Goal: Task Accomplishment & Management: Manage account settings

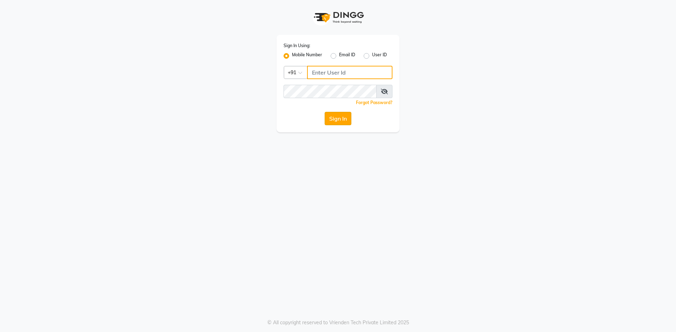
type input "9619697269"
click at [336, 119] on button "Sign In" at bounding box center [338, 118] width 27 height 13
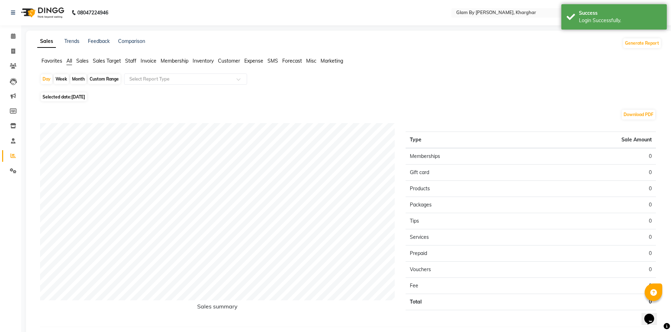
click at [80, 80] on div "Month" at bounding box center [78, 79] width 16 height 10
select select "9"
select select "2025"
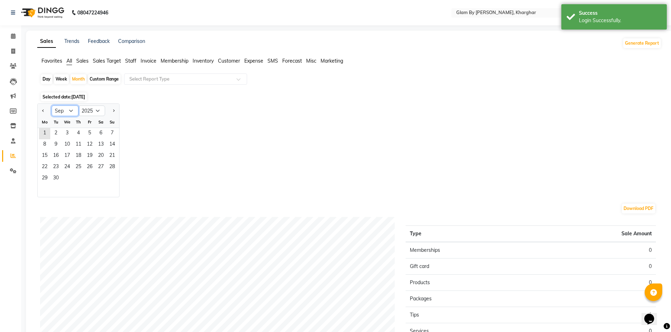
click at [73, 110] on select "Jan Feb Mar Apr May Jun [DATE] Aug Sep Oct Nov Dec" at bounding box center [65, 110] width 27 height 11
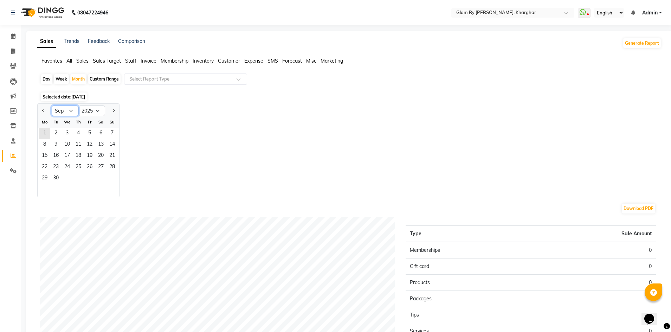
select select "8"
click at [52, 105] on select "Jan Feb Mar Apr May Jun [DATE] Aug Sep Oct Nov Dec" at bounding box center [65, 110] width 27 height 11
click at [112, 180] on span "31" at bounding box center [111, 178] width 11 height 11
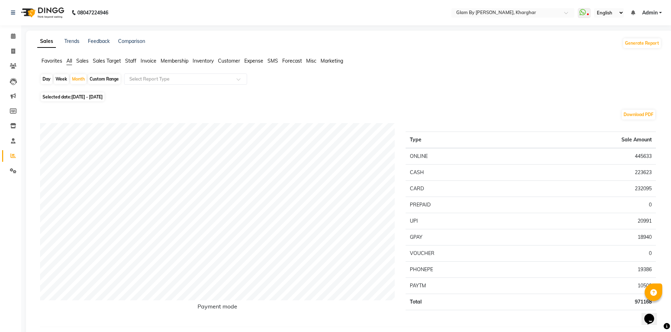
click at [47, 79] on div "Day" at bounding box center [47, 79] width 12 height 10
select select "8"
select select "2025"
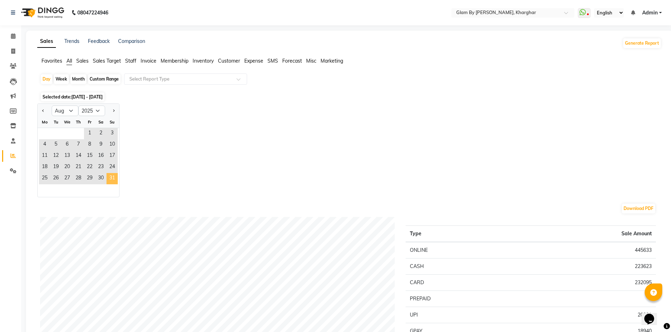
click at [114, 177] on span "31" at bounding box center [111, 178] width 11 height 11
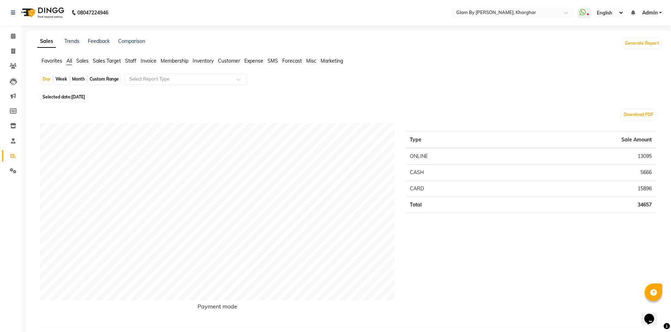
click at [79, 82] on div "Month" at bounding box center [78, 79] width 16 height 10
select select "8"
select select "2025"
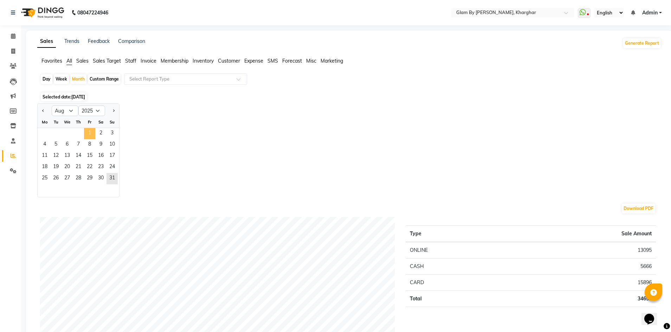
click at [91, 133] on span "1" at bounding box center [89, 133] width 11 height 11
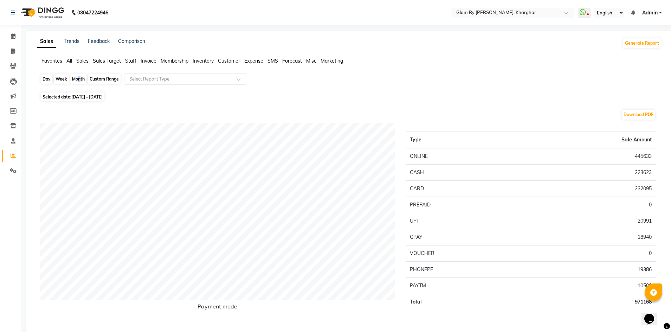
click at [77, 77] on div "Month" at bounding box center [78, 79] width 16 height 10
select select "8"
select select "2025"
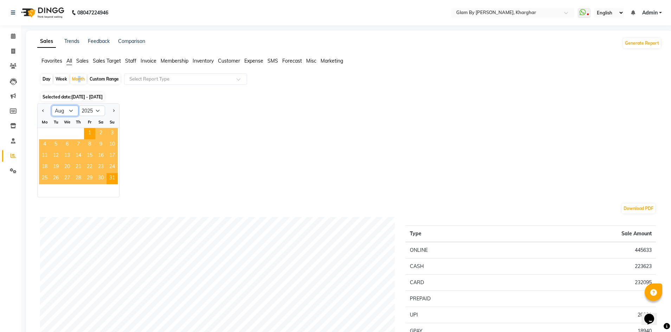
click at [72, 110] on select "Jan Feb Mar Apr May Jun [DATE] Aug Sep Oct Nov Dec" at bounding box center [65, 110] width 27 height 11
select select "9"
click at [52, 105] on select "Jan Feb Mar Apr May Jun [DATE] Aug Sep Oct Nov Dec" at bounding box center [65, 110] width 27 height 11
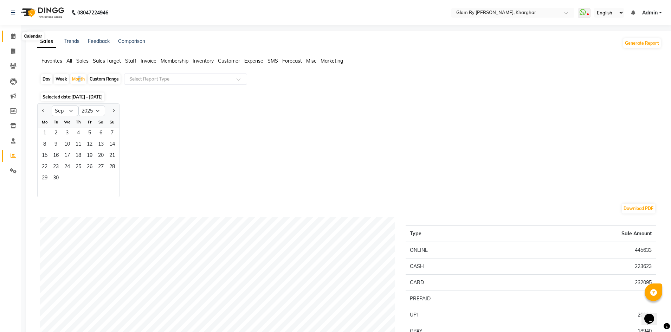
click at [11, 36] on icon at bounding box center [13, 35] width 5 height 5
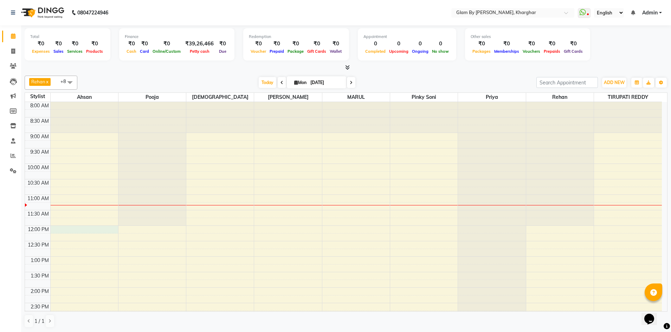
click at [74, 227] on div "8:00 AM 8:30 AM 9:00 AM 9:30 AM 10:00 AM 10:30 AM 11:00 AM 11:30 AM 12:00 PM 12…" at bounding box center [343, 333] width 637 height 463
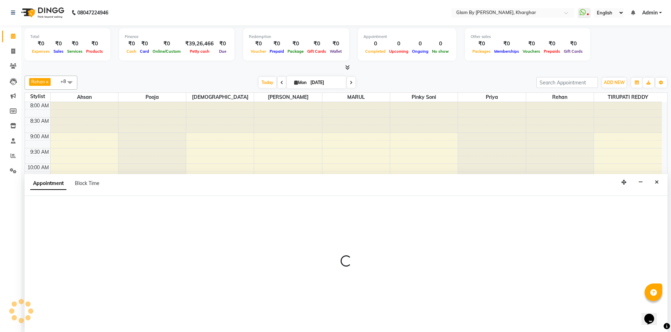
scroll to position [0, 0]
select select "26770"
select select "tentative"
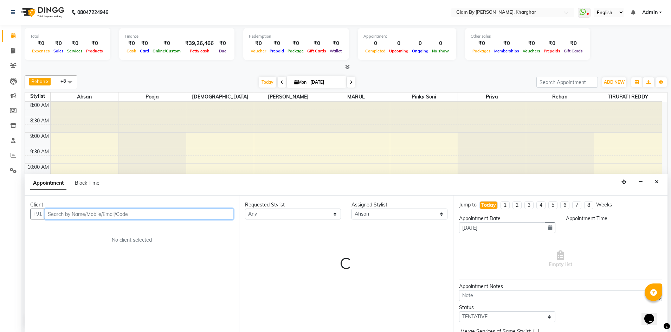
select select "720"
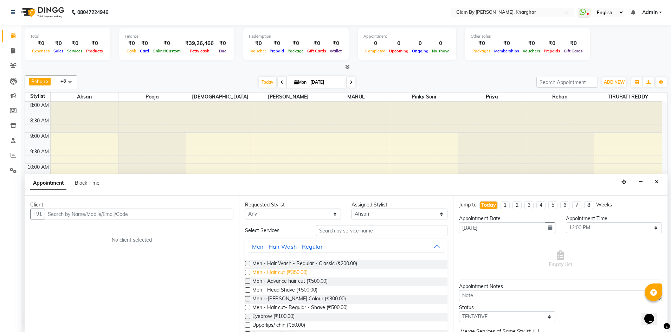
click at [282, 271] on span "Men - Hair cut (₹350.00)" at bounding box center [279, 272] width 55 height 9
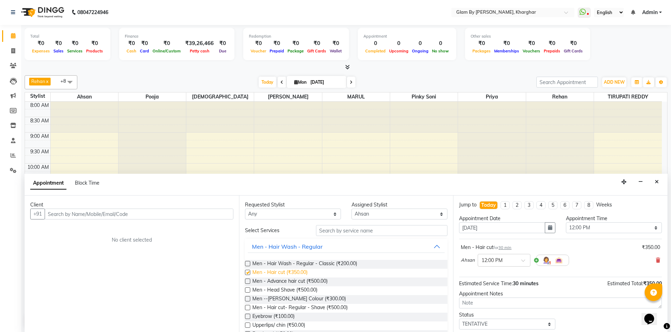
checkbox input "false"
click at [85, 214] on input "text" at bounding box center [139, 213] width 189 height 11
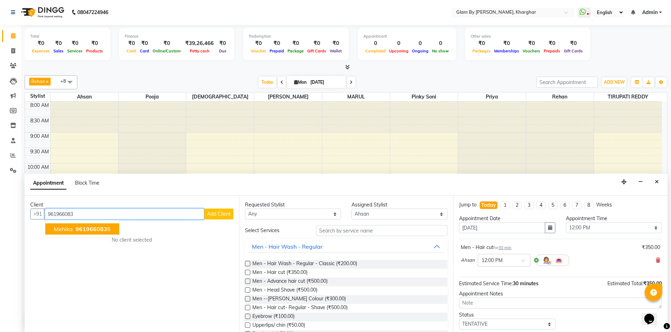
click at [91, 228] on span "961966083" at bounding box center [92, 228] width 32 height 7
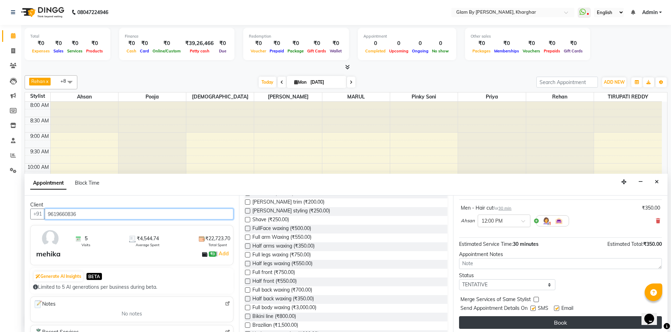
scroll to position [42, 0]
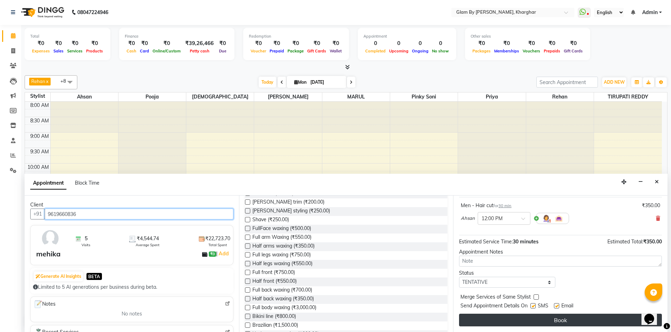
type input "9619660836"
click at [503, 316] on button "Book" at bounding box center [560, 319] width 203 height 13
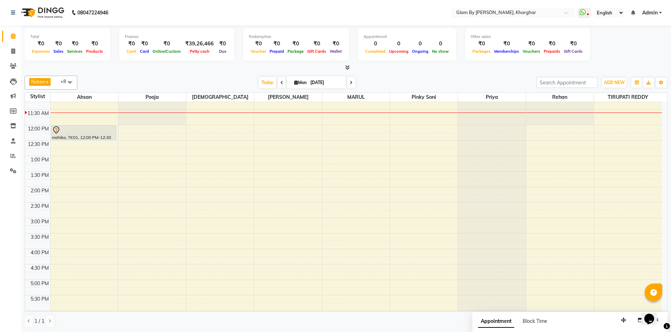
scroll to position [105, 0]
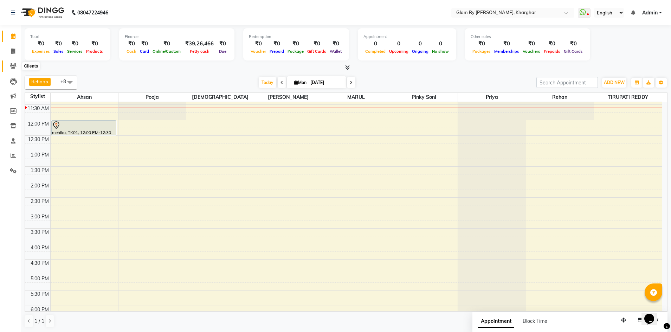
click at [14, 64] on icon at bounding box center [13, 65] width 7 height 5
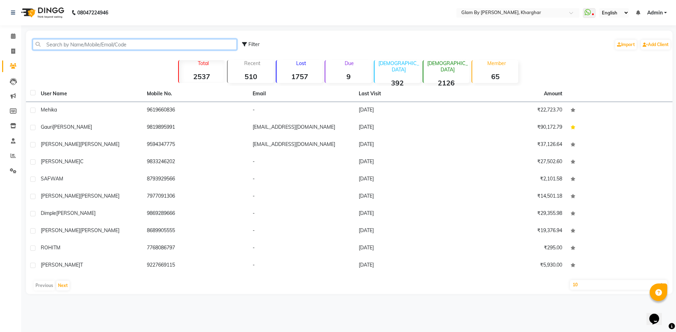
click at [89, 46] on input "text" at bounding box center [135, 44] width 204 height 11
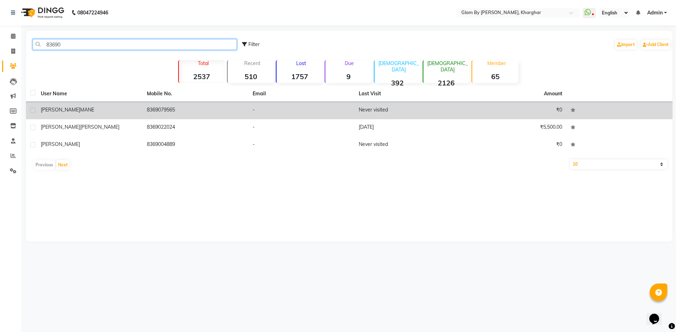
type input "83690"
click at [54, 109] on span "[PERSON_NAME]" at bounding box center [60, 109] width 39 height 6
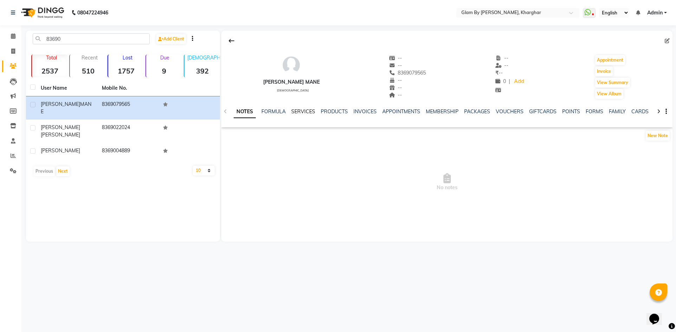
click at [303, 109] on link "SERVICES" at bounding box center [303, 111] width 24 height 6
click at [291, 109] on link "SERVICES" at bounding box center [294, 111] width 30 height 13
click at [296, 110] on link "SERVICES" at bounding box center [294, 111] width 30 height 13
click at [294, 111] on link "SERVICES" at bounding box center [294, 111] width 30 height 13
click at [319, 109] on link "PRODUCTS" at bounding box center [327, 111] width 27 height 6
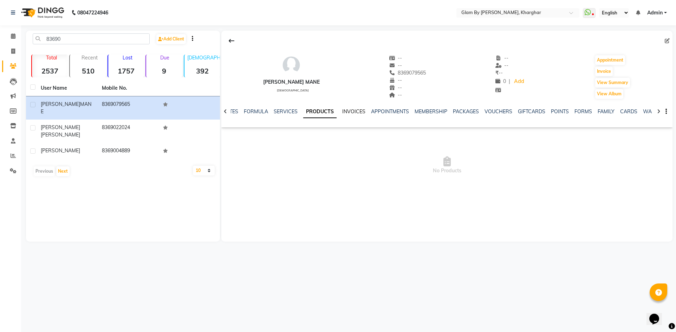
click at [347, 110] on link "INVOICES" at bounding box center [353, 111] width 23 height 6
click at [284, 112] on link "SERVICES" at bounding box center [280, 111] width 24 height 6
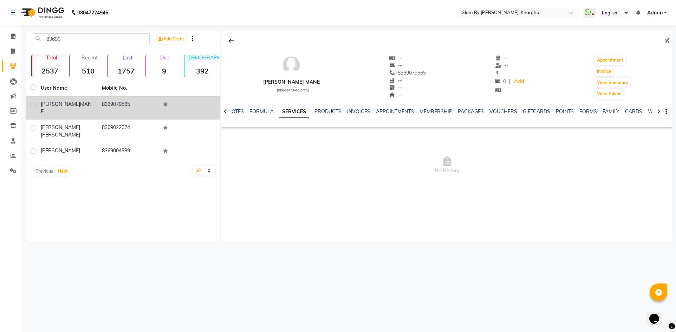
click at [34, 103] on label at bounding box center [32, 104] width 5 height 5
click at [34, 103] on input "checkbox" at bounding box center [32, 105] width 5 height 5
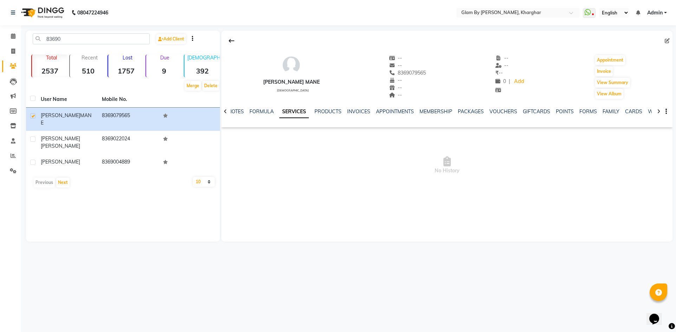
click at [286, 109] on link "SERVICES" at bounding box center [294, 111] width 30 height 13
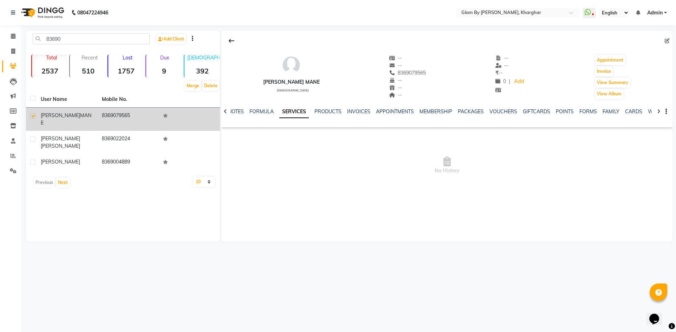
click at [100, 118] on td "8369079565" at bounding box center [128, 119] width 61 height 23
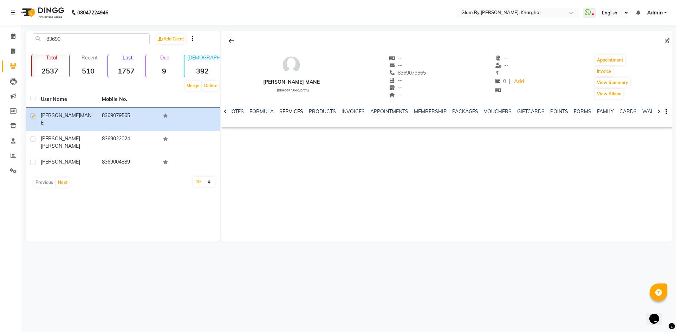
click at [295, 112] on link "SERVICES" at bounding box center [291, 111] width 24 height 6
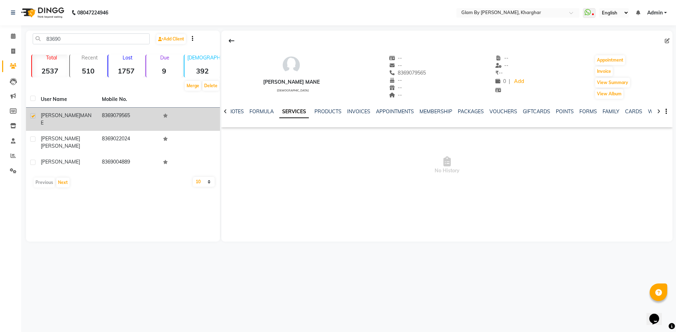
click at [48, 112] on div "[PERSON_NAME] MANE" at bounding box center [67, 119] width 53 height 15
click at [36, 115] on td at bounding box center [31, 119] width 11 height 23
click at [33, 115] on label at bounding box center [32, 115] width 5 height 5
click at [33, 115] on input "checkbox" at bounding box center [32, 116] width 5 height 5
checkbox input "false"
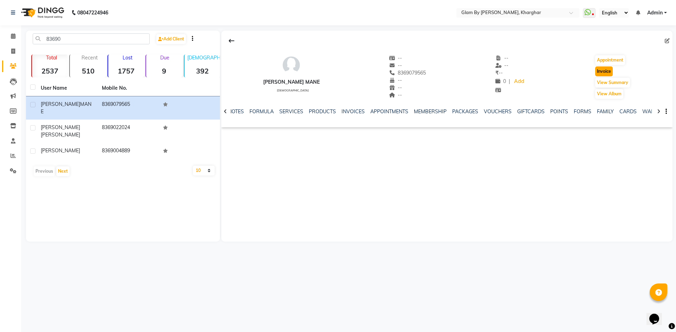
click at [598, 69] on button "Invoice" at bounding box center [604, 71] width 18 height 10
select select "3992"
select select "service"
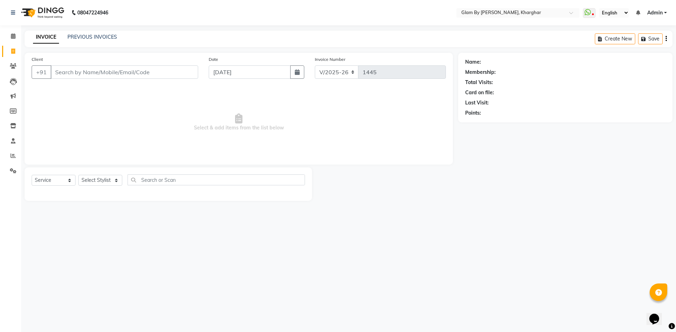
type input "8369079565"
select select "1: Object"
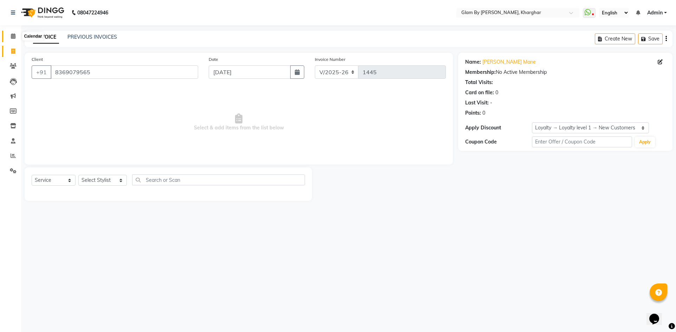
click at [13, 35] on icon at bounding box center [13, 35] width 5 height 5
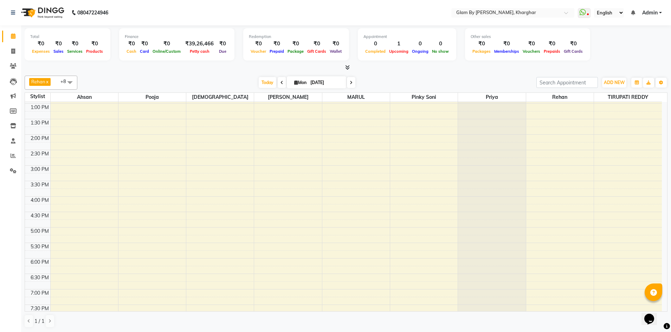
scroll to position [141, 0]
click at [550, 134] on div "8:00 AM 8:30 AM 9:00 AM 9:30 AM 10:00 AM 10:30 AM 11:00 AM 11:30 AM 12:00 PM 12…" at bounding box center [343, 192] width 637 height 463
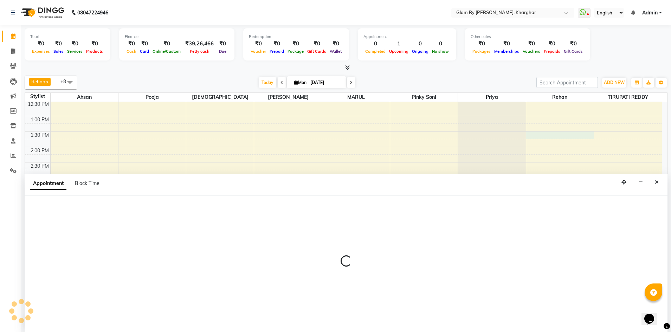
scroll to position [0, 0]
select select "52399"
select select "810"
select select "tentative"
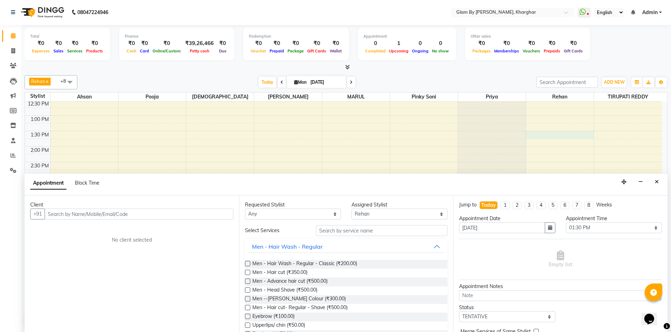
click at [159, 213] on input "text" at bounding box center [139, 213] width 189 height 11
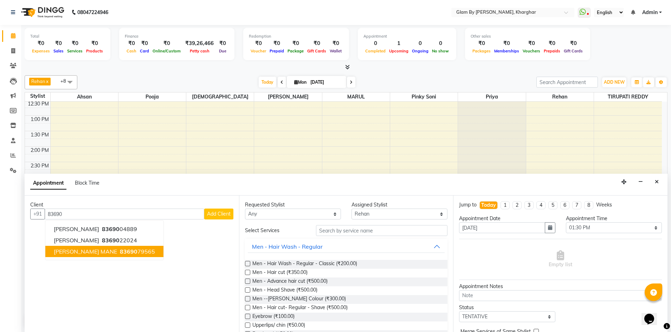
click at [120, 249] on span "83690" at bounding box center [129, 251] width 18 height 7
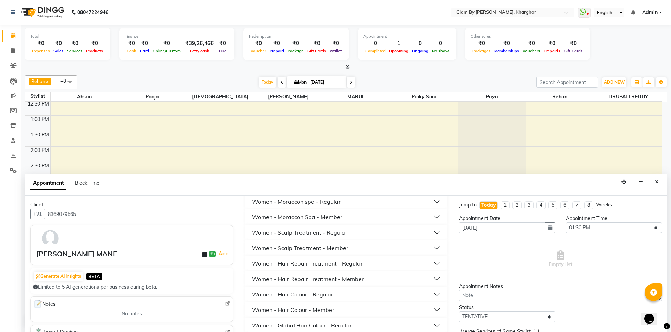
scroll to position [1195, 0]
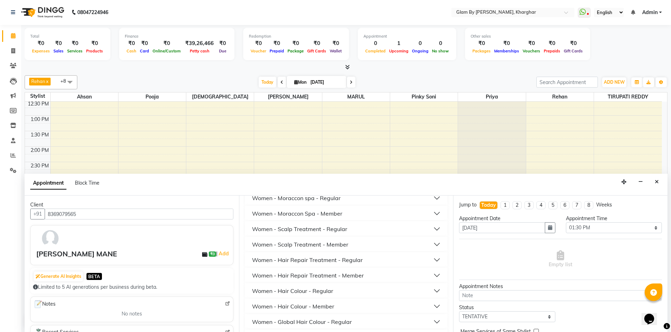
type input "8369079565"
click at [327, 292] on div "Women - Hair Colour - Regular" at bounding box center [292, 290] width 81 height 8
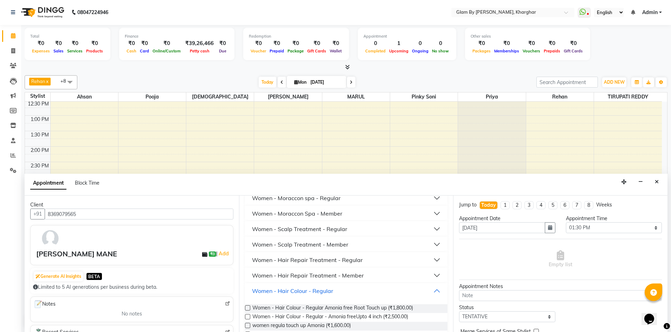
scroll to position [1230, 0]
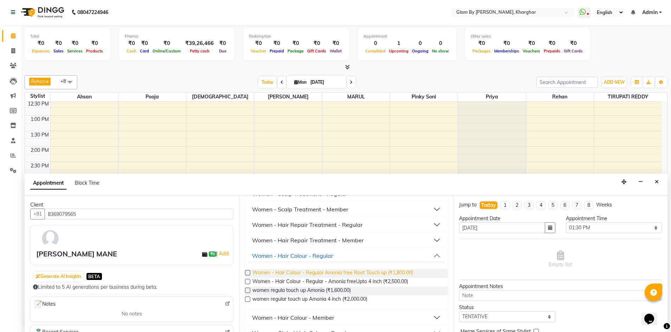
click at [337, 271] on span "Women - Hair Colour - Regular Amonia free Root Touch up (₹1,800.00)" at bounding box center [332, 273] width 161 height 9
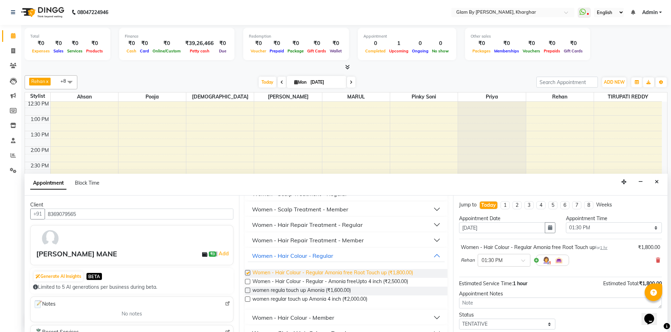
checkbox input "false"
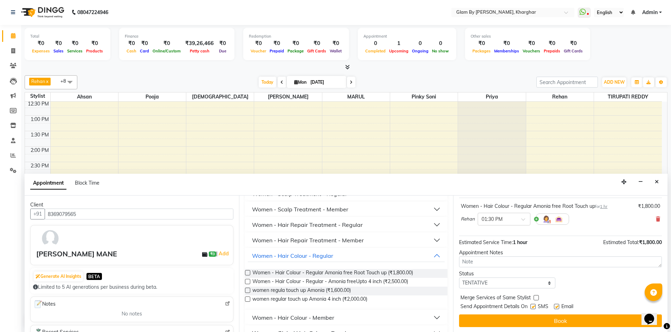
scroll to position [42, 0]
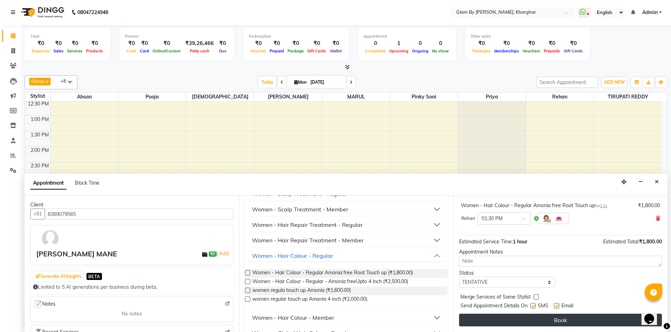
click at [543, 316] on button "Book" at bounding box center [560, 319] width 203 height 13
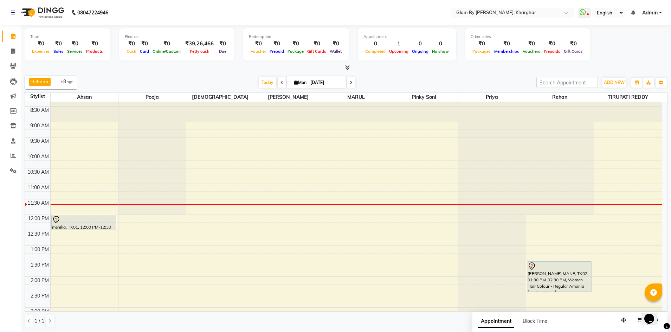
scroll to position [8, 0]
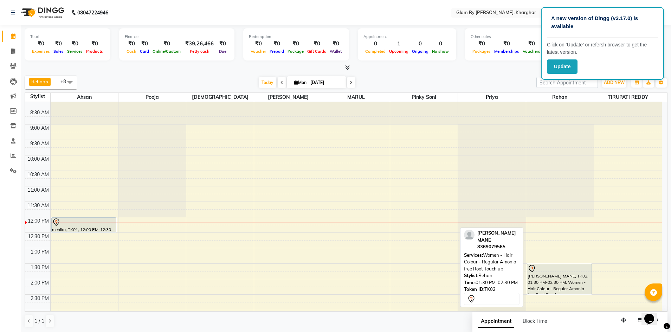
click at [547, 281] on div "[PERSON_NAME] MANE, TK02, 01:30 PM-02:30 PM, Women - Hair Colour - Regular Amon…" at bounding box center [559, 279] width 65 height 30
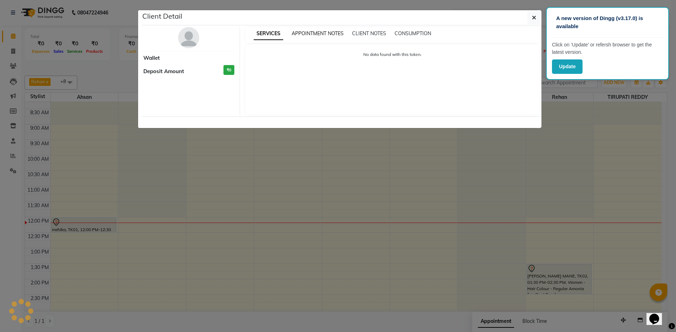
select select "7"
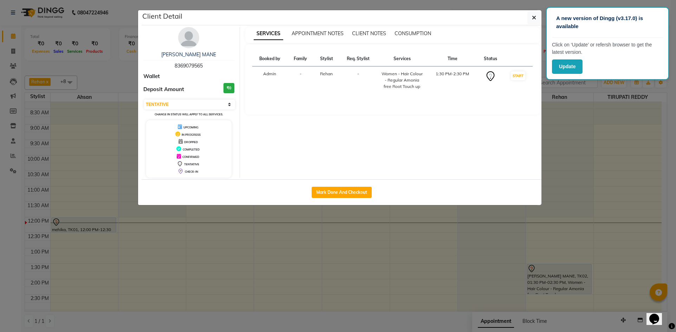
drag, startPoint x: 174, startPoint y: 65, endPoint x: 208, endPoint y: 65, distance: 33.4
click at [208, 65] on div "[PERSON_NAME] MANE 8369079565" at bounding box center [188, 60] width 91 height 19
copy span "8369079565"
click at [533, 19] on icon "button" at bounding box center [534, 18] width 4 height 6
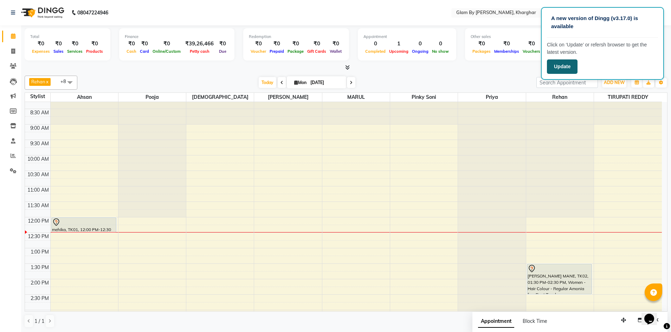
click at [575, 67] on button "Update" at bounding box center [562, 66] width 31 height 14
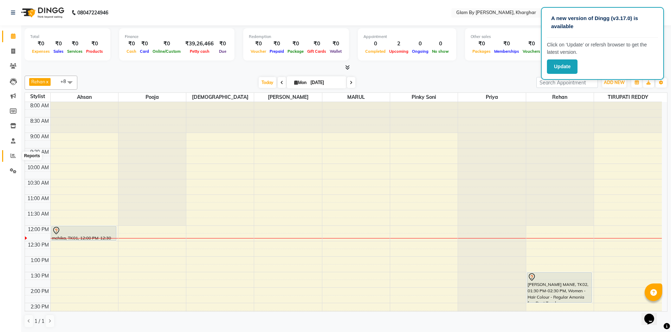
click at [13, 156] on icon at bounding box center [13, 155] width 5 height 5
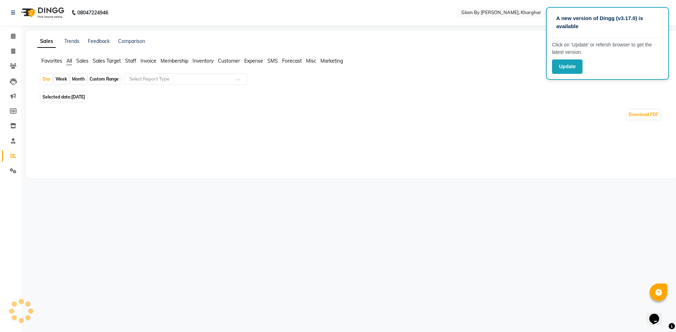
click at [459, 80] on div "Day Week Month Custom Range Select Report Type" at bounding box center [352, 81] width 624 height 17
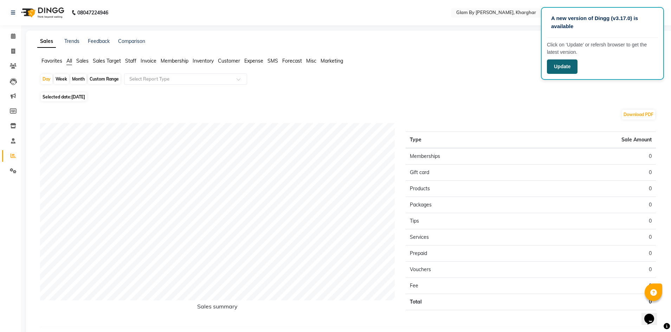
click at [567, 67] on button "Update" at bounding box center [562, 66] width 31 height 14
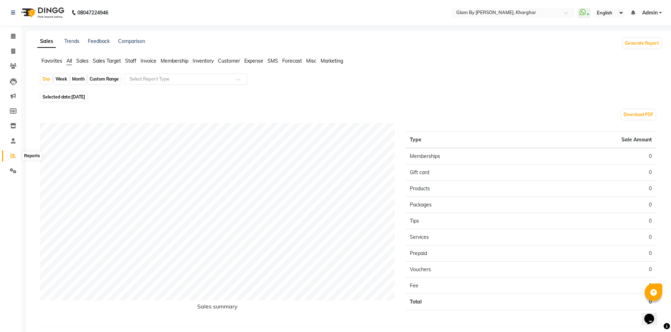
click at [12, 156] on icon at bounding box center [13, 155] width 5 height 5
click at [65, 95] on span "Selected date: 01-09-2025" at bounding box center [64, 96] width 46 height 9
select select "9"
select select "2025"
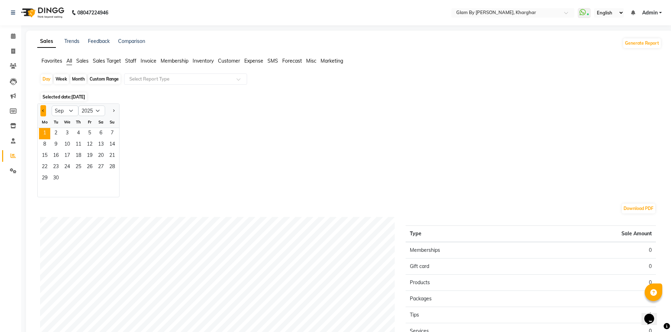
click at [43, 110] on span "Previous month" at bounding box center [43, 110] width 2 height 2
select select "8"
click at [93, 134] on span "1" at bounding box center [89, 133] width 11 height 11
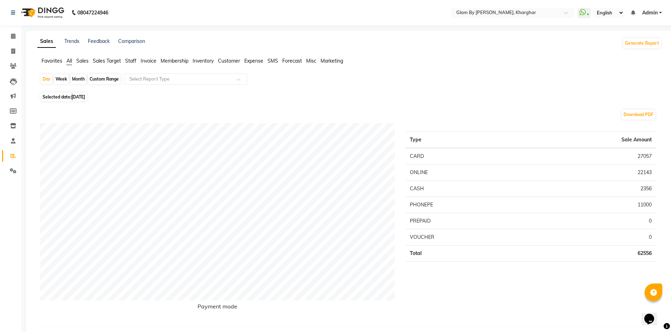
drag, startPoint x: 72, startPoint y: 97, endPoint x: 74, endPoint y: 99, distance: 3.7
click at [74, 99] on span "Selected date: 01-08-2025" at bounding box center [64, 96] width 46 height 9
select select "8"
select select "2025"
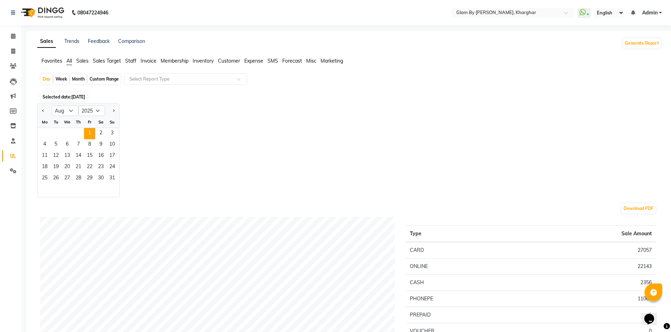
drag, startPoint x: 102, startPoint y: 77, endPoint x: 97, endPoint y: 82, distance: 7.2
click at [102, 78] on div "Custom Range" at bounding box center [104, 79] width 33 height 10
select select "8"
select select "2025"
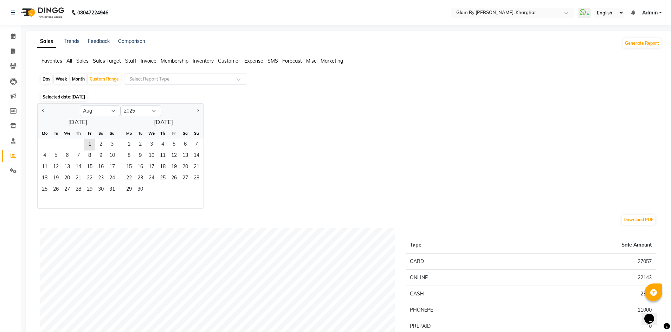
drag, startPoint x: 45, startPoint y: 110, endPoint x: 70, endPoint y: 132, distance: 32.9
click at [46, 110] on button "Previous month" at bounding box center [43, 110] width 6 height 11
select select "7"
click at [53, 144] on span "1" at bounding box center [55, 144] width 11 height 11
click at [78, 192] on span "31" at bounding box center [78, 189] width 11 height 11
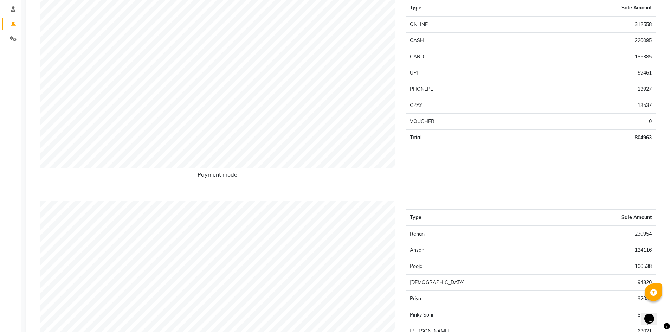
scroll to position [35, 0]
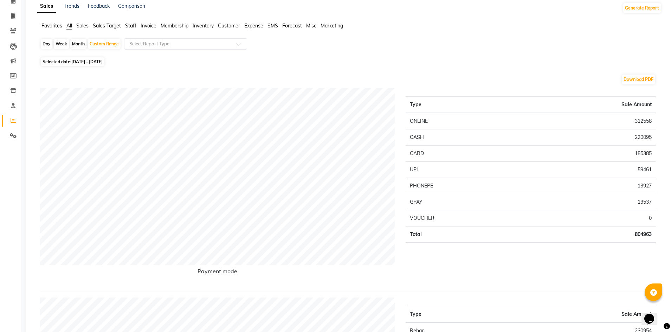
click at [79, 60] on span "01-07-2025 - 31-07-2025" at bounding box center [86, 61] width 31 height 5
select select "7"
select select "2025"
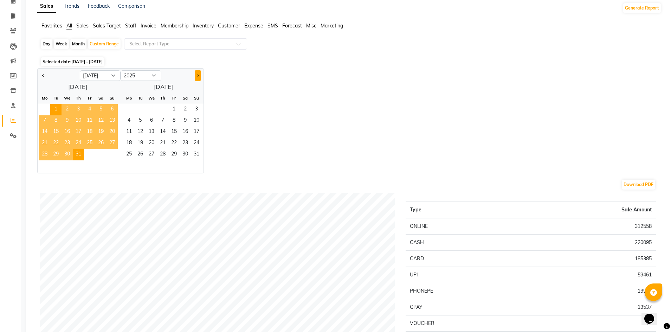
click at [198, 76] on button "Next month" at bounding box center [198, 75] width 6 height 11
select select "8"
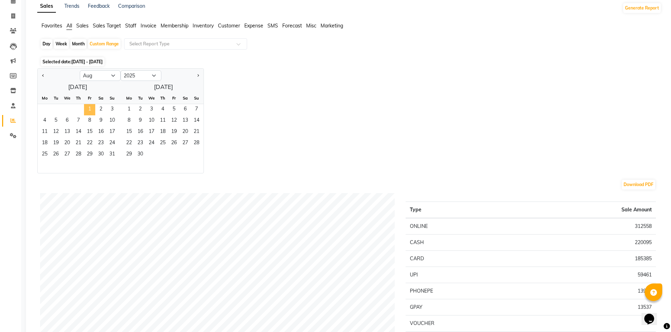
click at [90, 109] on span "1" at bounding box center [89, 109] width 11 height 11
click at [112, 154] on span "31" at bounding box center [111, 154] width 11 height 11
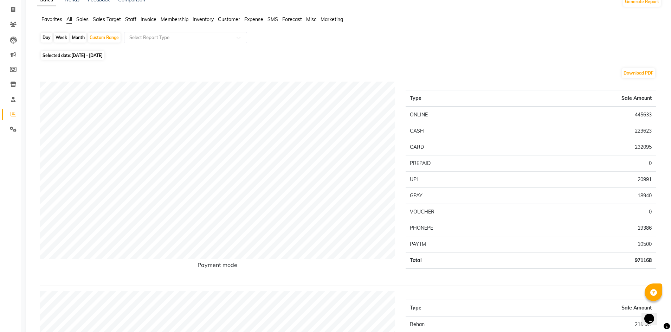
scroll to position [0, 0]
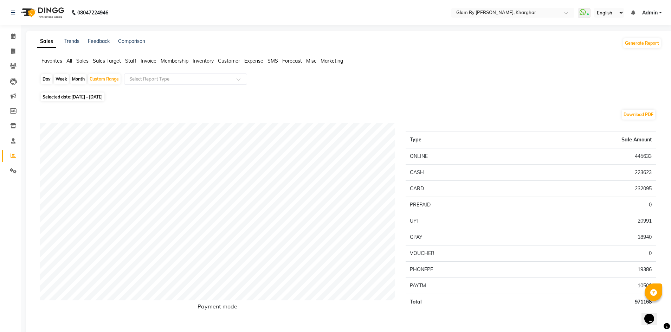
click at [70, 98] on span "Selected date: 01-08-2025 - 31-08-2025" at bounding box center [73, 96] width 64 height 9
select select "8"
select select "2025"
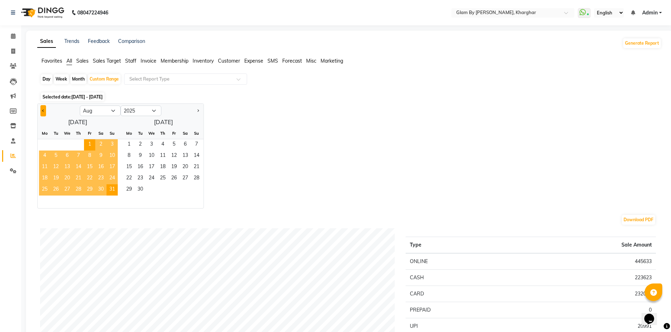
click at [45, 111] on button "Previous month" at bounding box center [43, 110] width 6 height 11
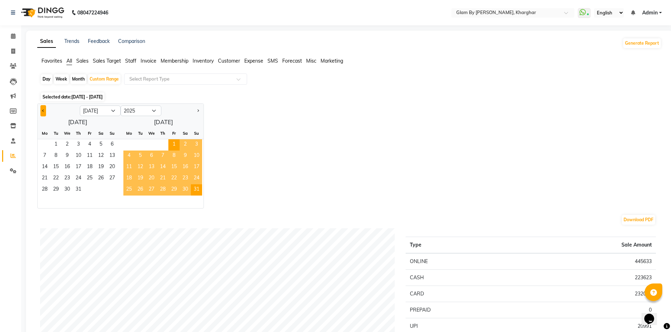
click at [45, 111] on button "Previous month" at bounding box center [43, 110] width 6 height 11
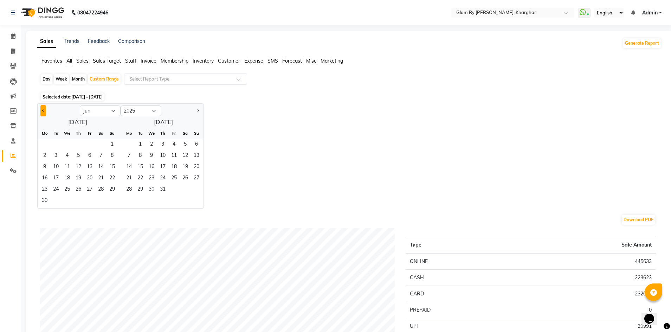
click at [45, 111] on button "Previous month" at bounding box center [43, 110] width 6 height 11
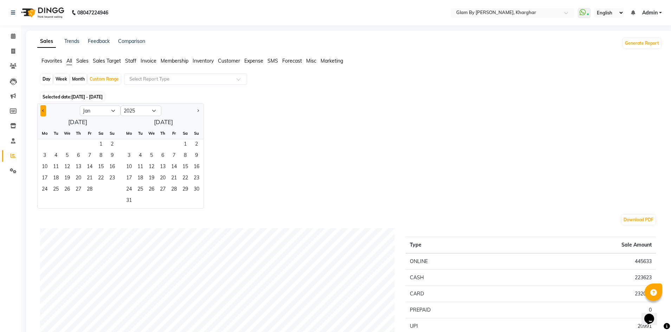
click at [45, 111] on button "Previous month" at bounding box center [43, 110] width 6 height 11
select select "12"
select select "2024"
click at [112, 144] on span "1" at bounding box center [111, 144] width 11 height 11
drag, startPoint x: 56, startPoint y: 200, endPoint x: 60, endPoint y: 199, distance: 3.6
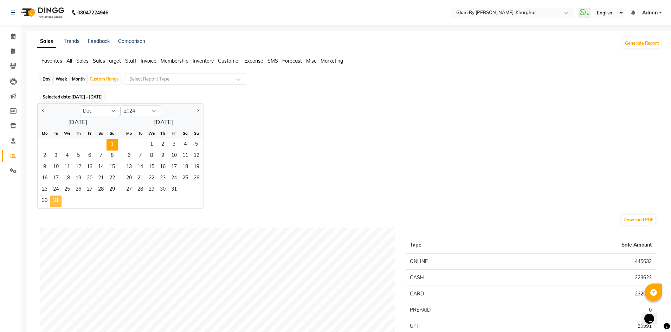
click at [58, 200] on span "31" at bounding box center [55, 200] width 11 height 11
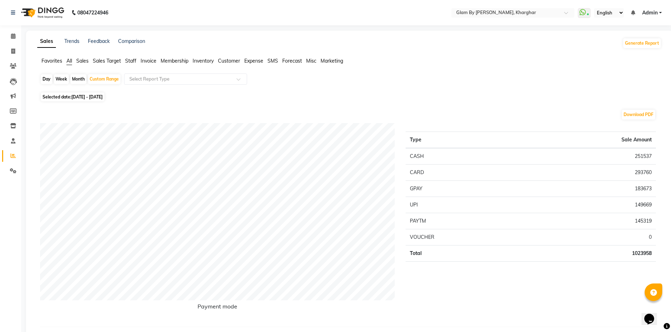
click at [89, 95] on span "01-12-2024 - 31-12-2024" at bounding box center [86, 96] width 31 height 5
select select "12"
select select "2024"
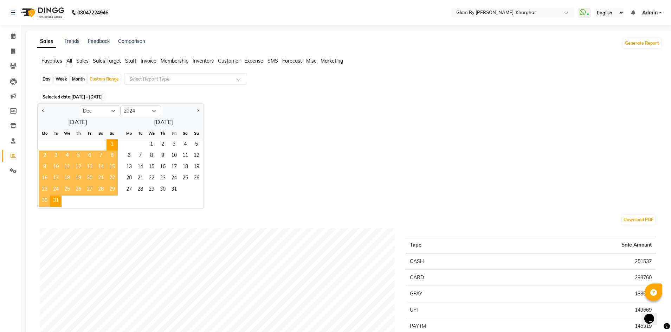
click at [82, 98] on span "01-12-2024 - 31-12-2024" at bounding box center [86, 96] width 31 height 5
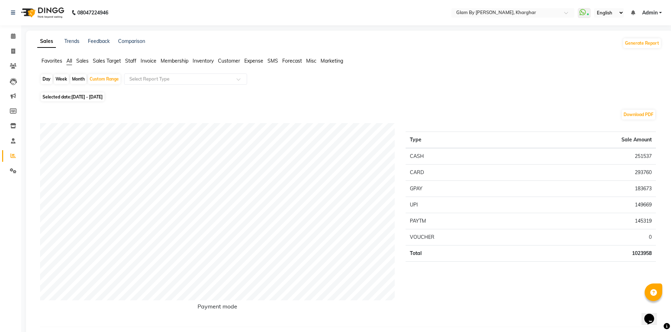
click at [95, 93] on span "Selected date: 01-12-2024 - 31-12-2024" at bounding box center [73, 96] width 64 height 9
select select "12"
select select "2024"
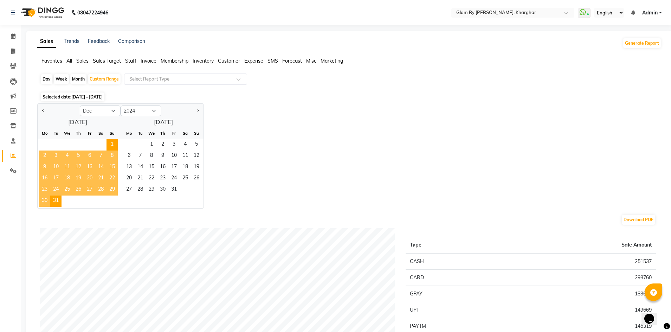
click at [77, 82] on div "Month" at bounding box center [78, 79] width 16 height 10
select select "12"
select select "2024"
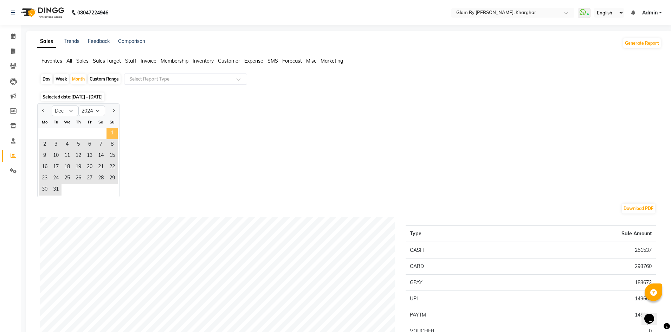
click at [111, 134] on span "1" at bounding box center [111, 133] width 11 height 11
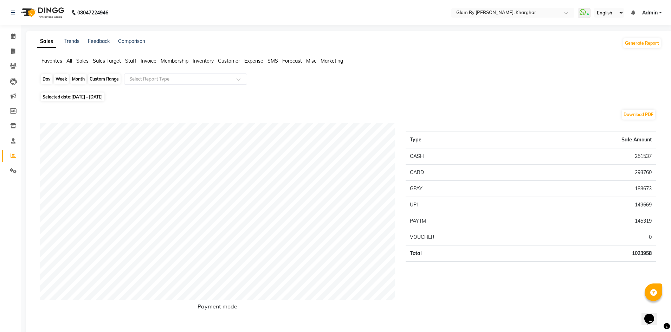
click at [77, 79] on div "Month" at bounding box center [78, 79] width 16 height 10
select select "12"
select select "2024"
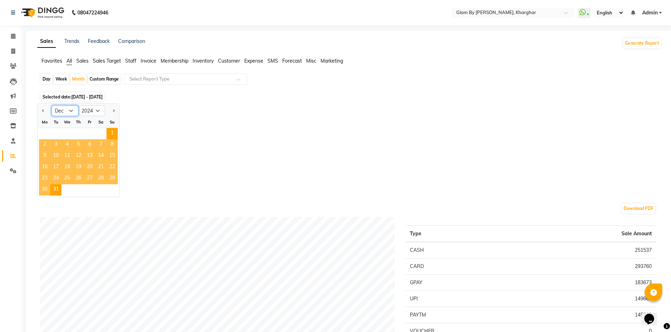
click at [73, 112] on select "Jan Feb Mar Apr May Jun [DATE] Aug Sep Oct Nov Dec" at bounding box center [65, 110] width 27 height 11
click at [52, 105] on select "Jan Feb Mar Apr May Jun [DATE] Aug Sep Oct Nov Dec" at bounding box center [65, 110] width 27 height 11
click at [95, 112] on select "2014 2015 2016 2017 2018 2019 2020 2021 2022 2023 2024 2025 2026 2027 2028 2029…" at bounding box center [91, 110] width 27 height 11
click at [78, 105] on select "2014 2015 2016 2017 2018 2019 2020 2021 2022 2023 2024 2025 2026 2027 2028 2029…" at bounding box center [91, 110] width 27 height 11
click at [110, 134] on span "1" at bounding box center [111, 133] width 11 height 11
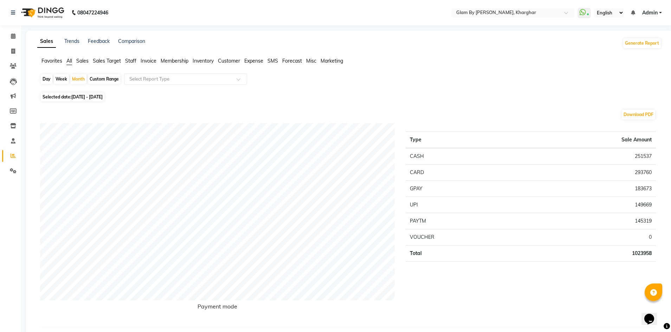
click at [103, 99] on span "01-12-2024 - 31-12-2024" at bounding box center [86, 96] width 31 height 5
select select "12"
select select "2024"
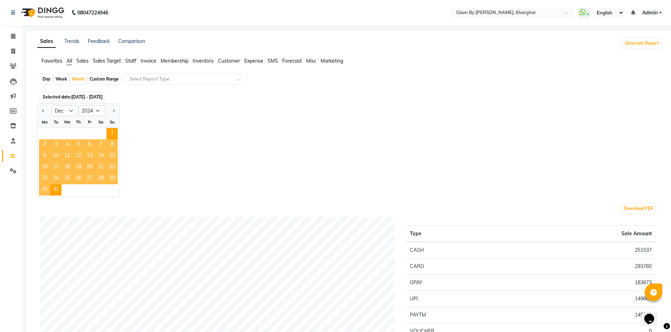
click at [189, 139] on div "Jan Feb Mar Apr May Jun Jul Aug Sep Oct Nov Dec 2014 2015 2016 2017 2018 2019 2…" at bounding box center [349, 150] width 624 height 94
click at [46, 81] on div "Day" at bounding box center [47, 79] width 12 height 10
select select "12"
select select "2024"
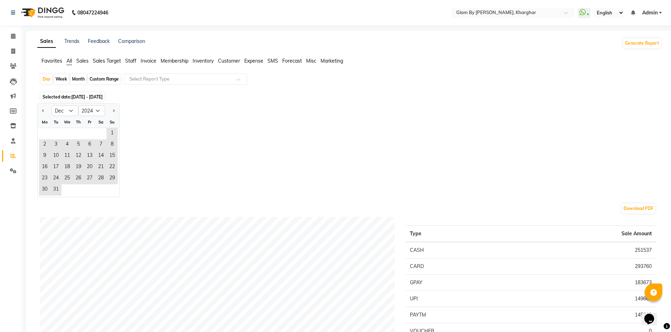
click at [57, 78] on div "Week" at bounding box center [61, 79] width 15 height 10
select select "12"
select select "2024"
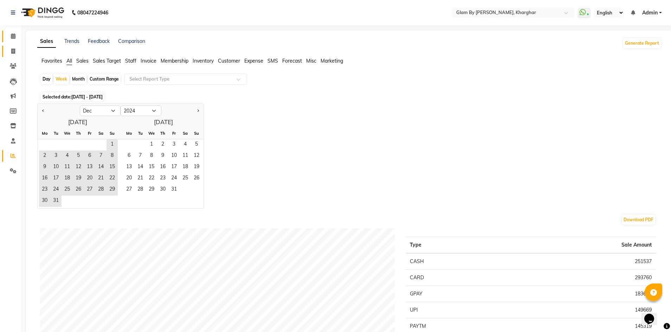
drag, startPoint x: 11, startPoint y: 37, endPoint x: 13, endPoint y: 48, distance: 12.0
click at [11, 37] on icon at bounding box center [13, 35] width 5 height 5
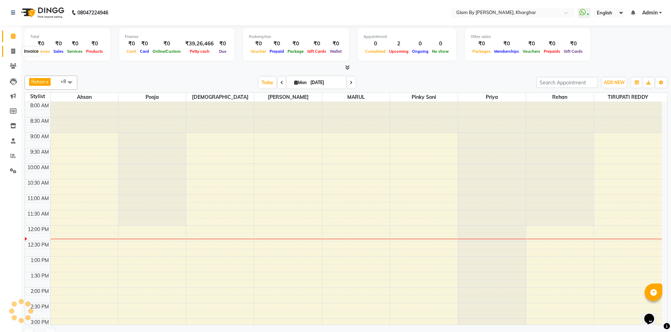
click at [13, 48] on icon at bounding box center [13, 50] width 4 height 5
select select "service"
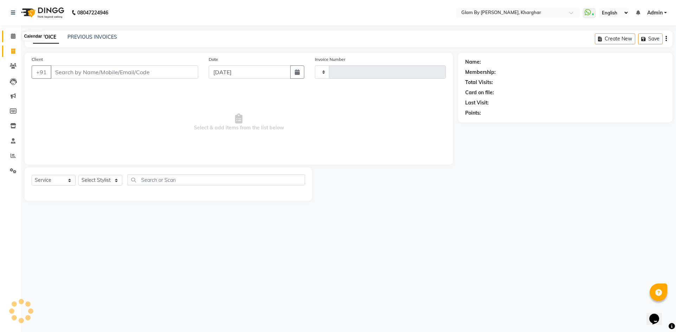
click at [13, 39] on span at bounding box center [13, 36] width 12 height 8
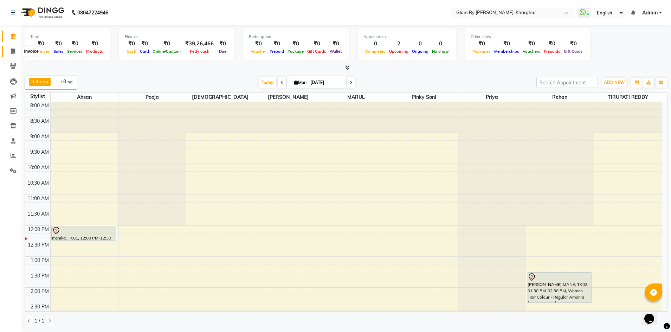
click at [15, 51] on icon at bounding box center [13, 50] width 4 height 5
select select "3992"
select select "service"
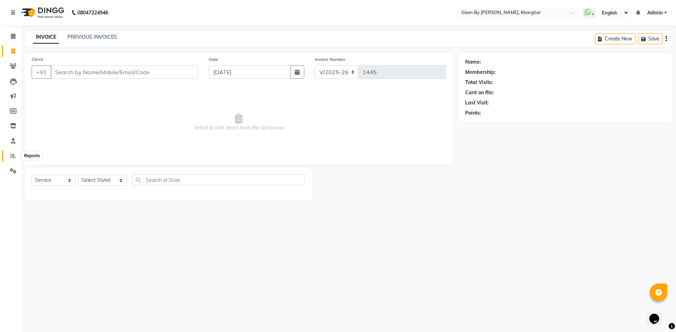
click at [13, 156] on icon at bounding box center [13, 155] width 5 height 5
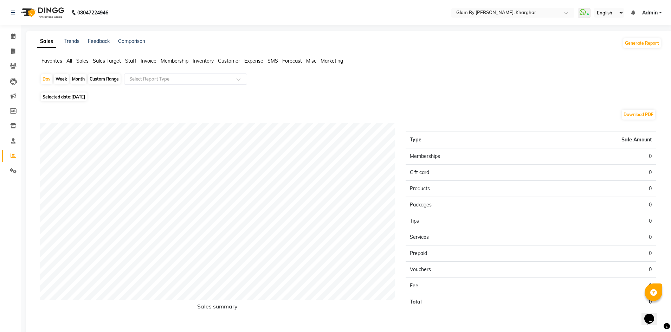
click at [102, 80] on div "Custom Range" at bounding box center [104, 79] width 33 height 10
select select "9"
select select "2025"
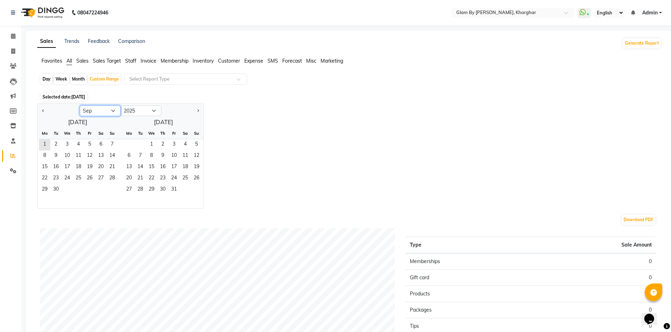
click at [113, 110] on select "Jan Feb Mar Apr May Jun [DATE] Aug Sep Oct Nov Dec" at bounding box center [100, 110] width 41 height 11
select select "12"
click at [80, 105] on select "Jan Feb Mar Apr May Jun [DATE] Aug Sep Oct Nov Dec" at bounding box center [100, 110] width 41 height 11
click at [154, 110] on select "2015 2016 2017 2018 2019 2020 2021 2022 2023 2024 2025 2026 2027 2028 2029 2030…" at bounding box center [141, 110] width 41 height 11
select select "2024"
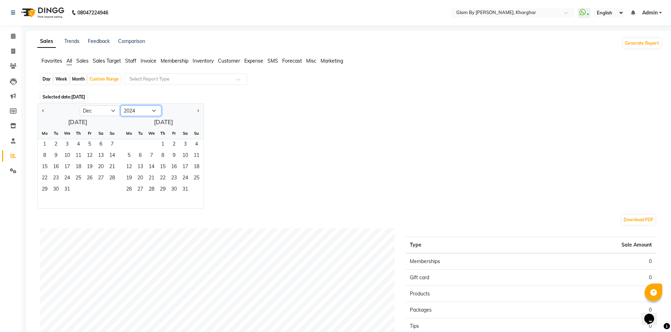
click at [121, 105] on select "2015 2016 2017 2018 2019 2020 2021 2022 2023 2024 2025 2026 2027 2028 2029 2030…" at bounding box center [141, 110] width 41 height 11
click at [111, 144] on span "1" at bounding box center [111, 144] width 11 height 11
click at [59, 202] on span "31" at bounding box center [55, 200] width 11 height 11
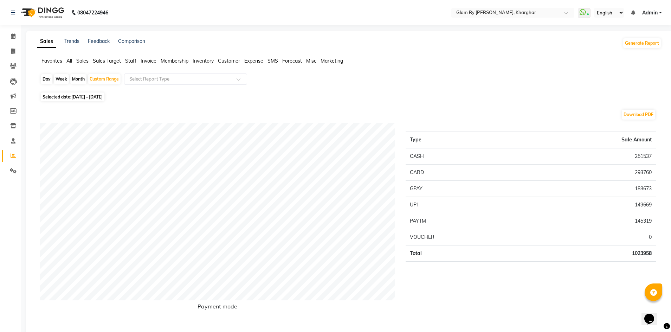
click at [81, 98] on span "01-12-2024 - 31-12-2024" at bounding box center [86, 96] width 31 height 5
select select "12"
select select "2024"
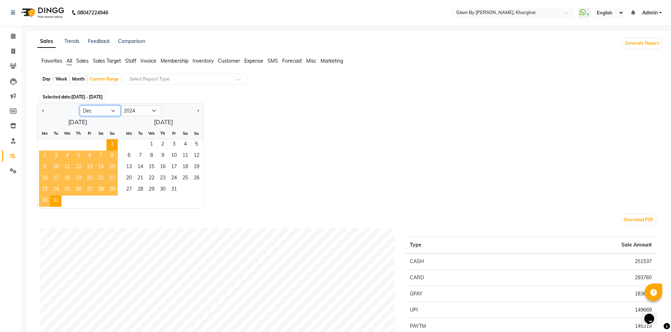
click at [112, 112] on select "Jan Feb Mar Apr May Jun [DATE] Aug Sep Oct Nov Dec" at bounding box center [100, 110] width 41 height 11
select select "8"
click at [80, 105] on select "Jan Feb Mar Apr May Jun [DATE] Aug Sep Oct Nov Dec" at bounding box center [100, 110] width 41 height 11
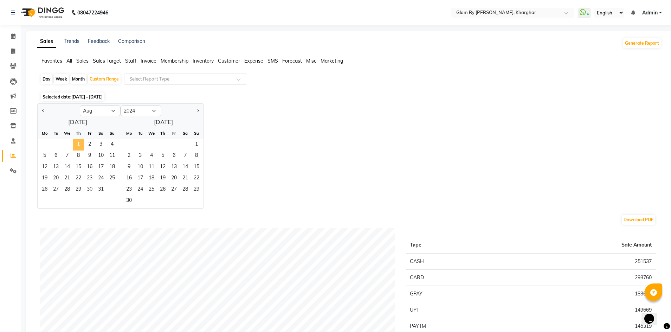
click at [82, 143] on span "1" at bounding box center [78, 144] width 11 height 11
click at [101, 189] on span "31" at bounding box center [100, 189] width 11 height 11
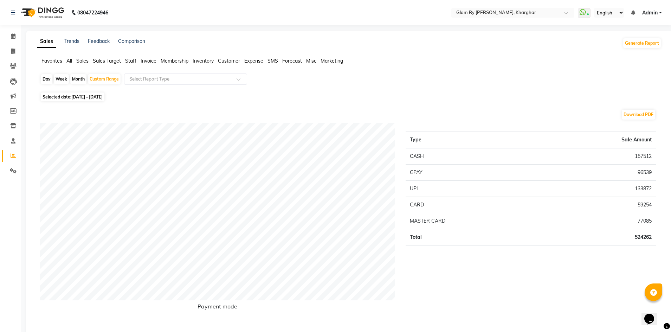
click at [66, 98] on span "Selected date: 01-08-2024 - 31-08-2024" at bounding box center [73, 96] width 64 height 9
select select "8"
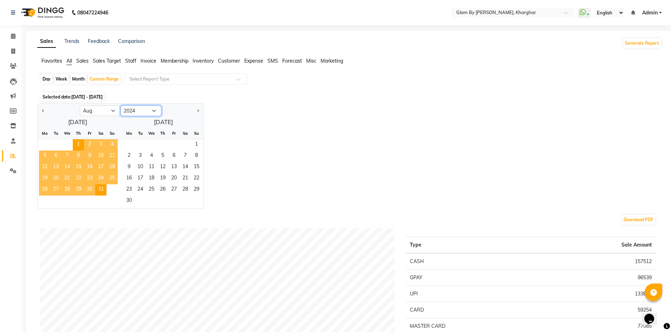
click at [154, 112] on select "2014 2015 2016 2017 2018 2019 2020 2021 2022 2023 2024 2025 2026 2027 2028 2029…" at bounding box center [141, 110] width 41 height 11
select select "2025"
click at [121, 105] on select "2014 2015 2016 2017 2018 2019 2020 2021 2022 2023 2024 2025 2026 2027 2028 2029…" at bounding box center [141, 110] width 41 height 11
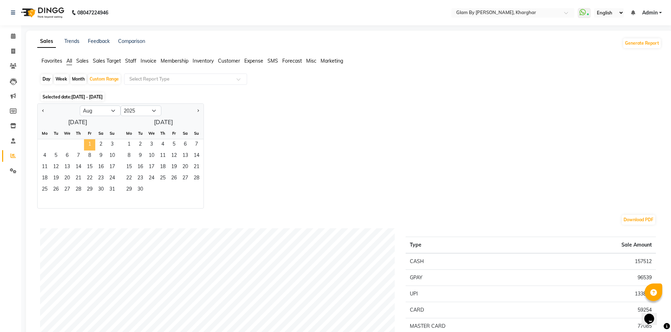
click at [91, 145] on span "1" at bounding box center [89, 144] width 11 height 11
click at [113, 188] on span "31" at bounding box center [111, 189] width 11 height 11
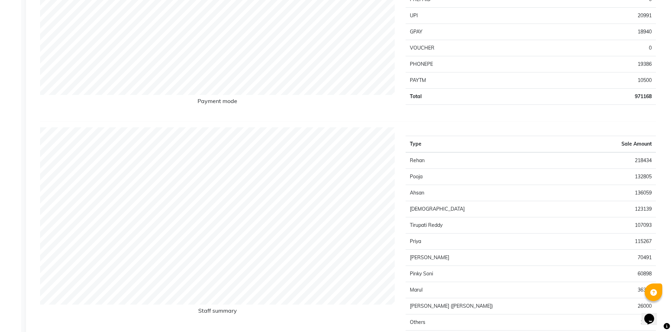
scroll to position [70, 0]
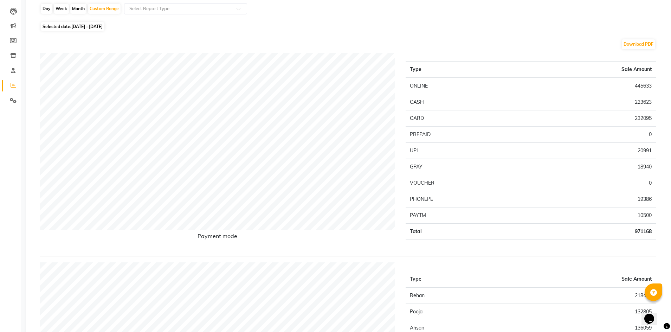
click at [74, 28] on span "[DATE] - [DATE]" at bounding box center [86, 26] width 31 height 5
select select "8"
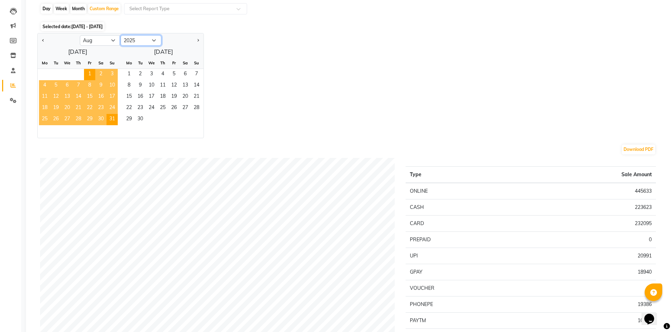
click at [154, 39] on select "2015 2016 2017 2018 2019 2020 2021 2022 2023 2024 2025 2026 2027 2028 2029 2030…" at bounding box center [141, 40] width 41 height 11
select select "2024"
click at [121, 35] on select "2015 2016 2017 2018 2019 2020 2021 2022 2023 2024 2025 2026 2027 2028 2029 2030…" at bounding box center [141, 40] width 41 height 11
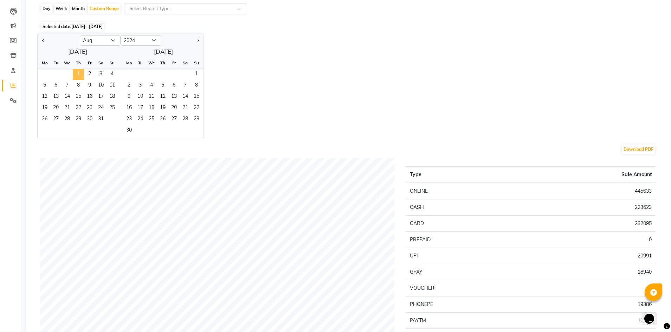
click at [79, 76] on span "1" at bounding box center [78, 74] width 11 height 11
click at [98, 116] on span "31" at bounding box center [100, 119] width 11 height 11
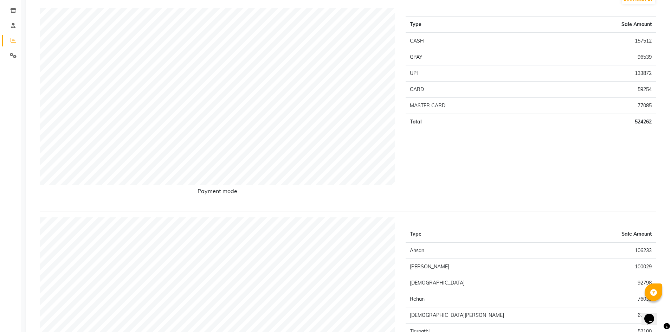
scroll to position [35, 0]
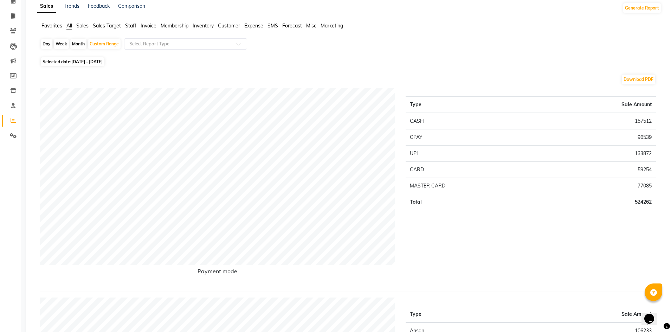
click at [70, 61] on span "Selected date: 01-08-2024 - 31-08-2024" at bounding box center [73, 61] width 64 height 9
select select "8"
select select "2024"
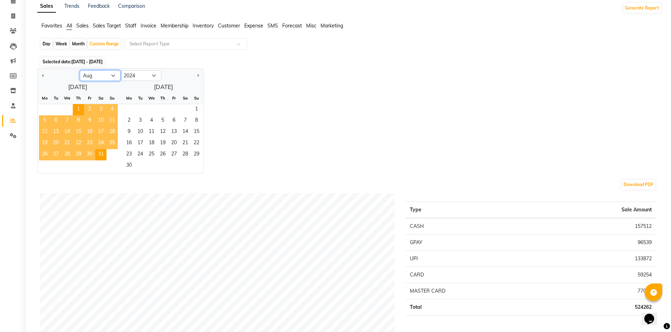
click at [114, 76] on select "Jan Feb Mar Apr May Jun [DATE] Aug Sep Oct Nov Dec" at bounding box center [100, 75] width 41 height 11
select select "9"
click at [80, 70] on select "Jan Feb Mar Apr May Jun [DATE] Aug Sep Oct Nov Dec" at bounding box center [100, 75] width 41 height 11
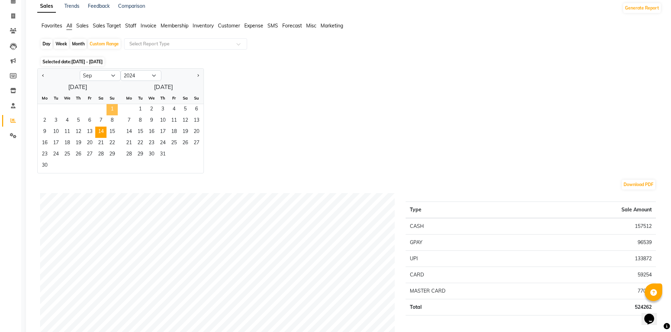
drag, startPoint x: 110, startPoint y: 109, endPoint x: 99, endPoint y: 128, distance: 22.0
click at [110, 109] on span "1" at bounding box center [111, 109] width 11 height 11
click at [48, 164] on span "30" at bounding box center [44, 165] width 11 height 11
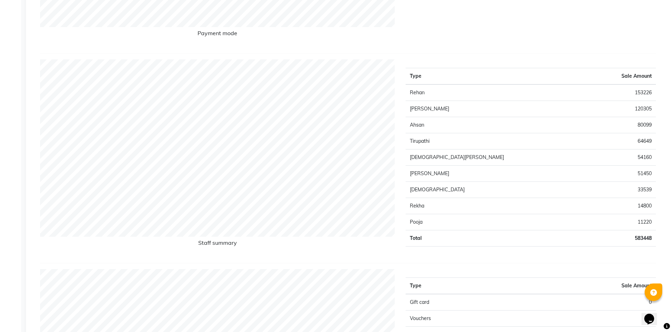
scroll to position [281, 0]
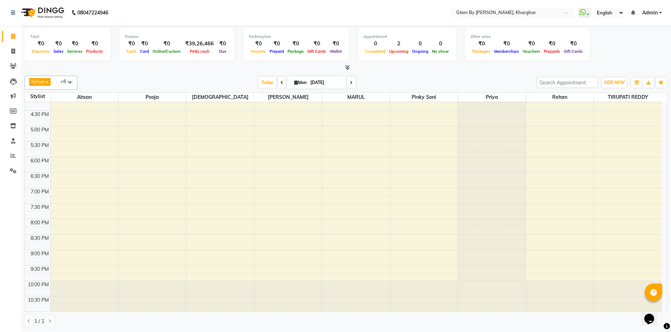
scroll to position [254, 0]
